Goal: Task Accomplishment & Management: Manage account settings

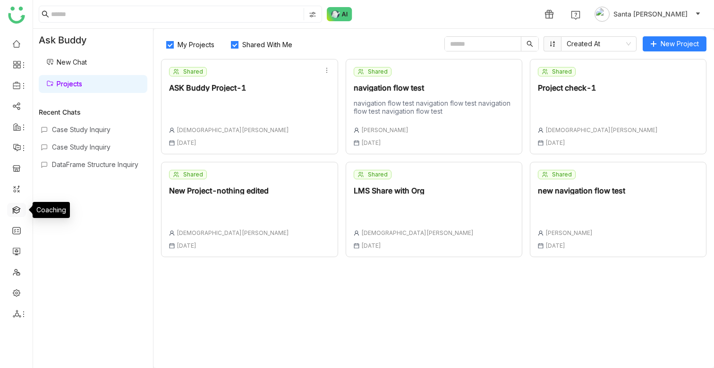
click at [17, 213] on link at bounding box center [16, 209] width 9 height 8
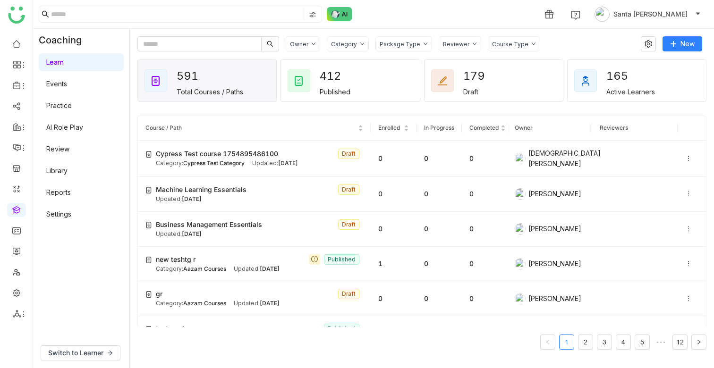
click at [69, 130] on link "AI Role Play" at bounding box center [64, 127] width 37 height 8
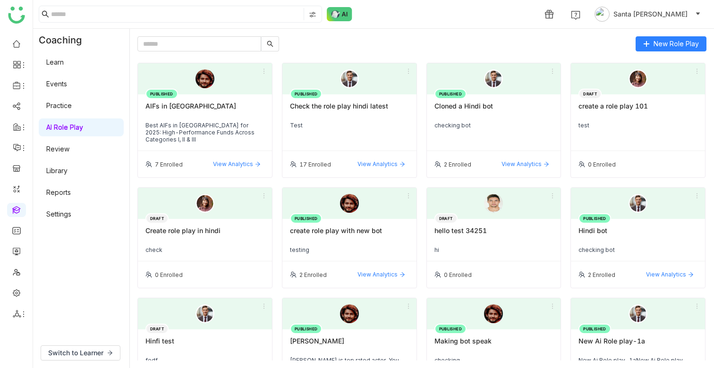
click at [65, 215] on link "Settings" at bounding box center [58, 214] width 25 height 8
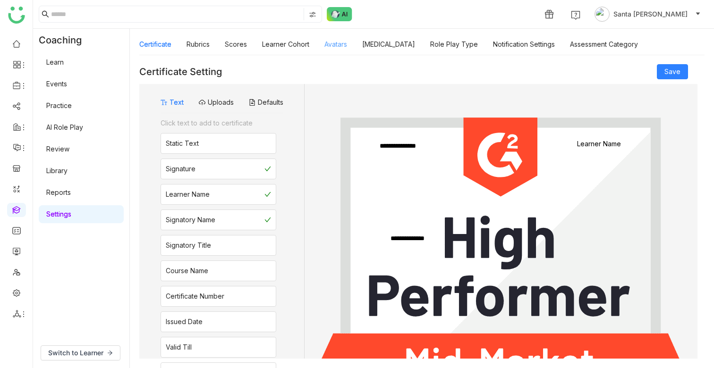
click at [334, 45] on link "Avatars" at bounding box center [335, 44] width 23 height 8
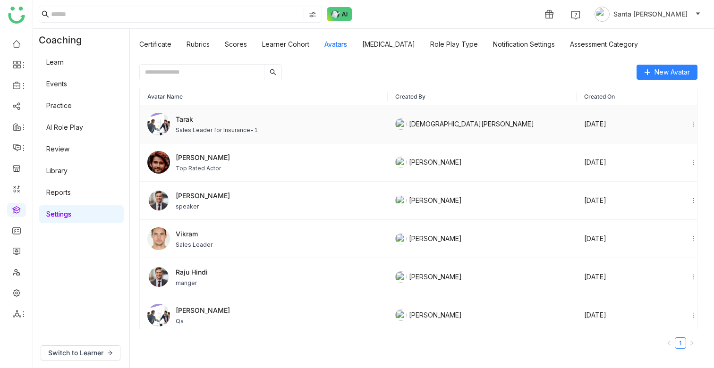
click at [187, 118] on span "Tarak" at bounding box center [217, 119] width 82 height 10
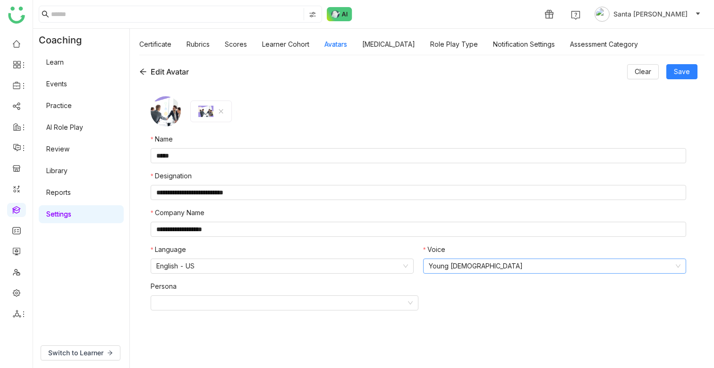
click at [508, 262] on nz-select-item "Young [DEMOGRAPHIC_DATA]" at bounding box center [555, 266] width 252 height 14
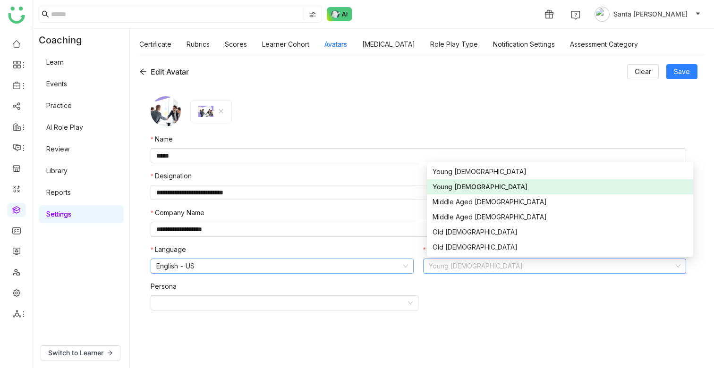
click at [274, 272] on nz-select-item "English - US" at bounding box center [282, 266] width 252 height 14
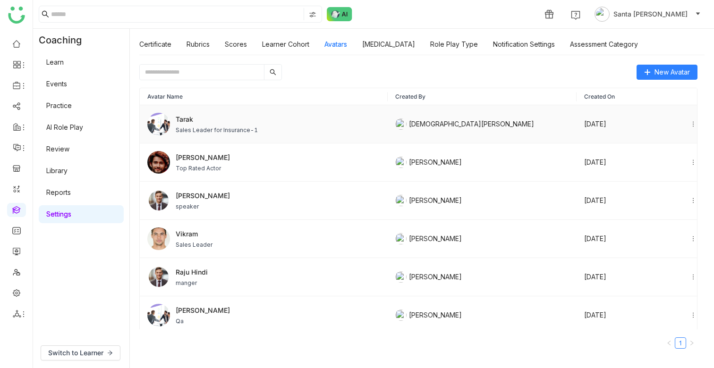
click at [189, 115] on span "Tarak" at bounding box center [217, 119] width 82 height 10
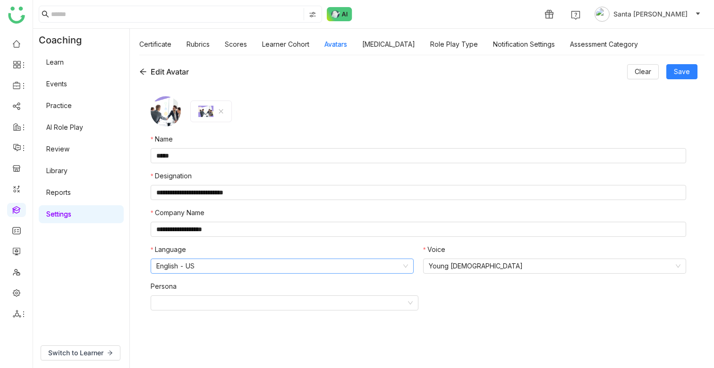
click at [226, 269] on nz-select-item "English - US" at bounding box center [282, 266] width 252 height 14
